Goal: Complete application form

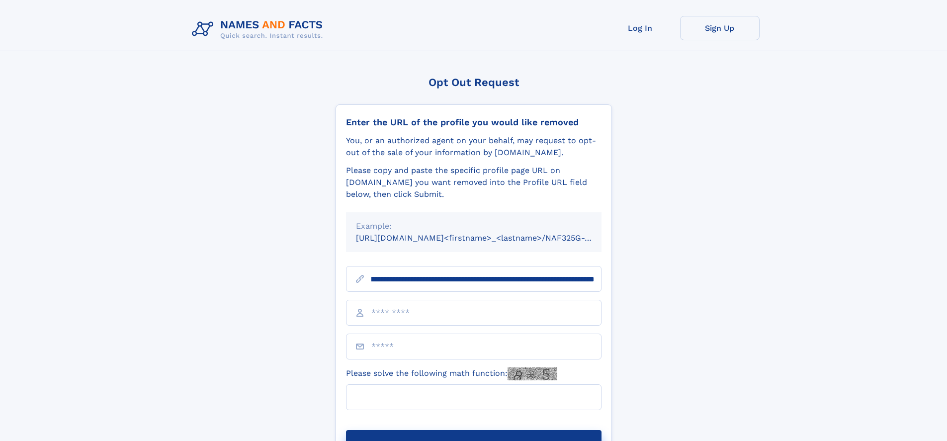
scroll to position [0, 114]
type input "**********"
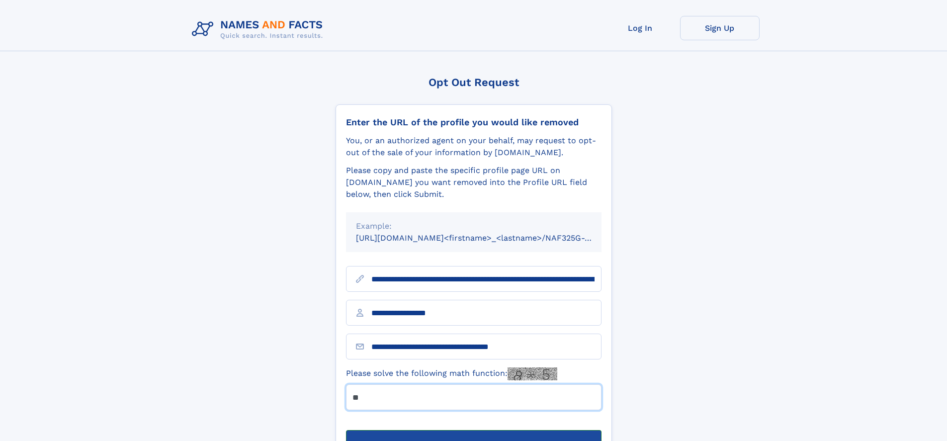
type input "**"
click at [473, 430] on button "Submit Opt Out Request" at bounding box center [474, 446] width 256 height 32
